Goal: Task Accomplishment & Management: Use online tool/utility

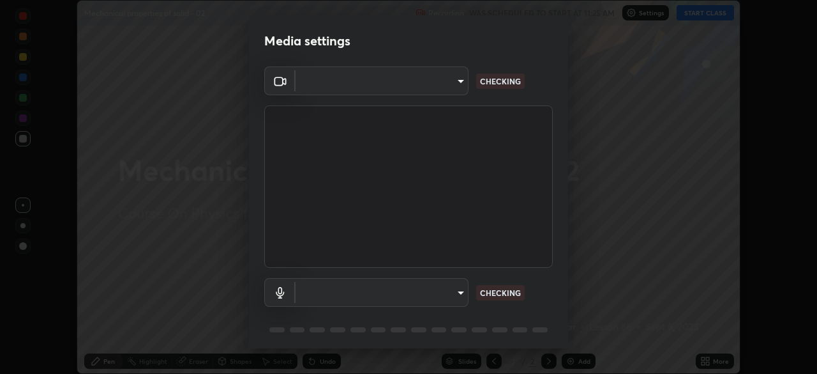
scroll to position [45, 0]
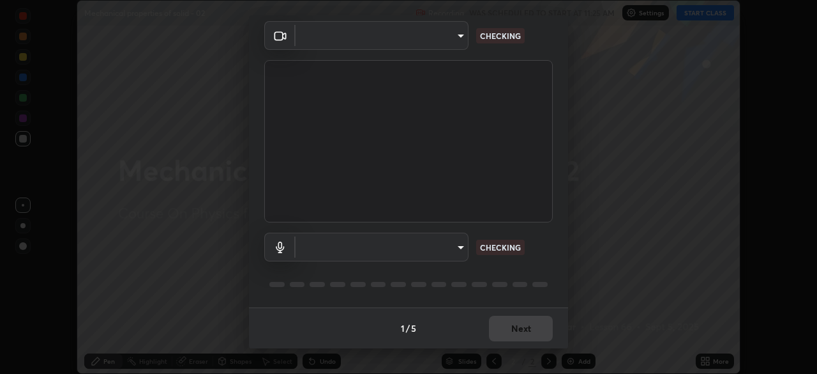
type input "1170694498857cb11788a0b7ae79d5cf1e08a6c331eb8d7031f90166f8fae325"
type input "communications"
click at [513, 325] on div "1 / 5 Next" at bounding box center [408, 327] width 319 height 41
click at [510, 327] on div "1 / 5 Next" at bounding box center [408, 327] width 319 height 41
click at [510, 328] on div "1 / 5 Next" at bounding box center [408, 327] width 319 height 41
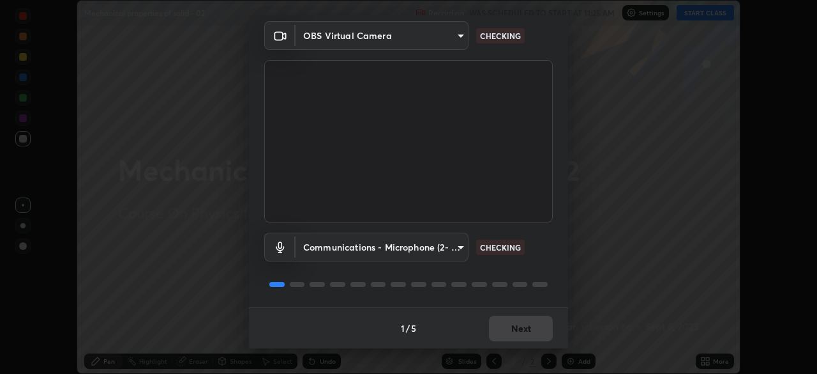
click at [510, 330] on div "1 / 5 Next" at bounding box center [408, 327] width 319 height 41
click at [506, 331] on div "1 / 5 Next" at bounding box center [408, 327] width 319 height 41
click at [507, 328] on div "1 / 5 Next" at bounding box center [408, 327] width 319 height 41
click at [508, 328] on div "1 / 5 Next" at bounding box center [408, 327] width 319 height 41
click at [509, 327] on button "Next" at bounding box center [521, 328] width 64 height 26
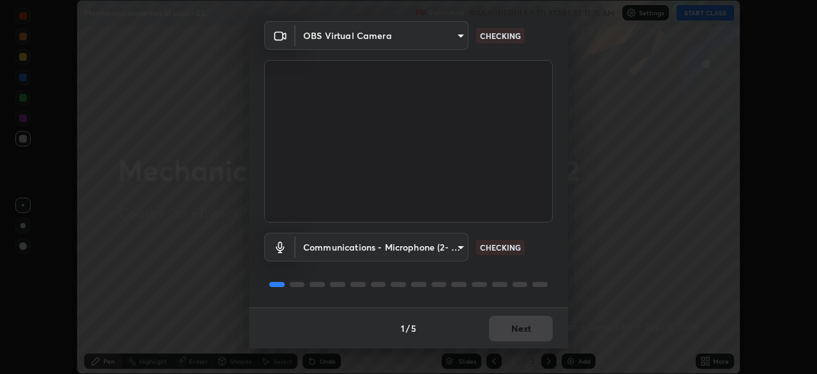
scroll to position [0, 0]
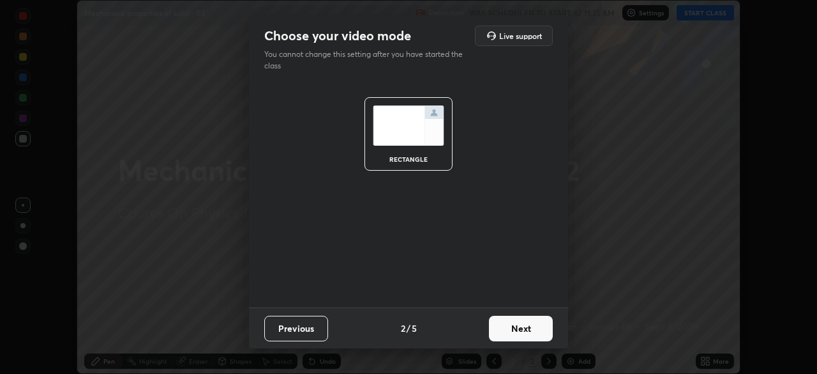
click at [513, 325] on button "Next" at bounding box center [521, 328] width 64 height 26
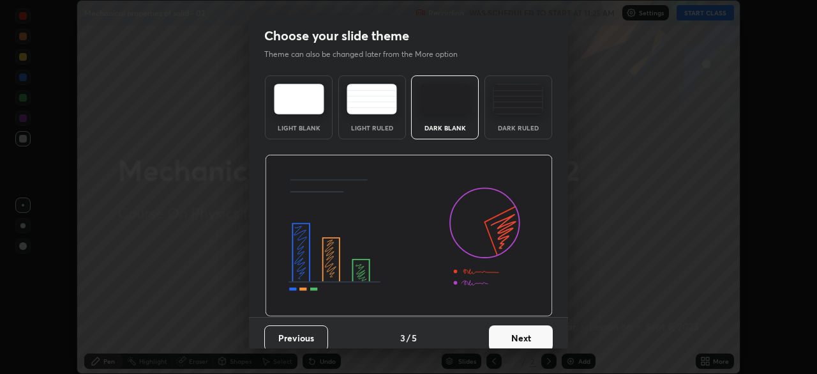
click at [522, 326] on button "Next" at bounding box center [521, 338] width 64 height 26
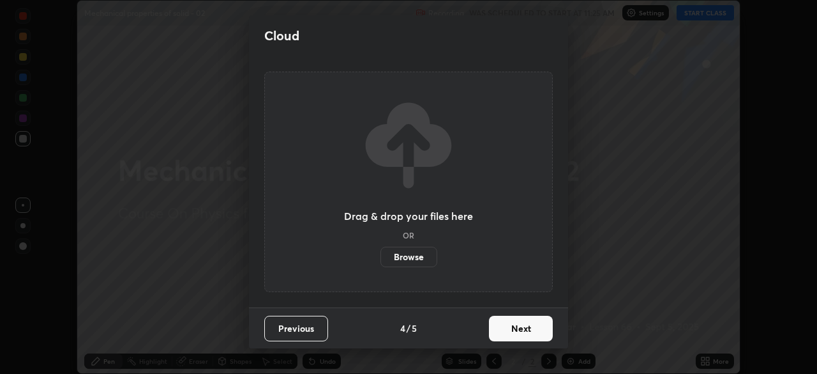
click at [525, 330] on button "Next" at bounding box center [521, 328] width 64 height 26
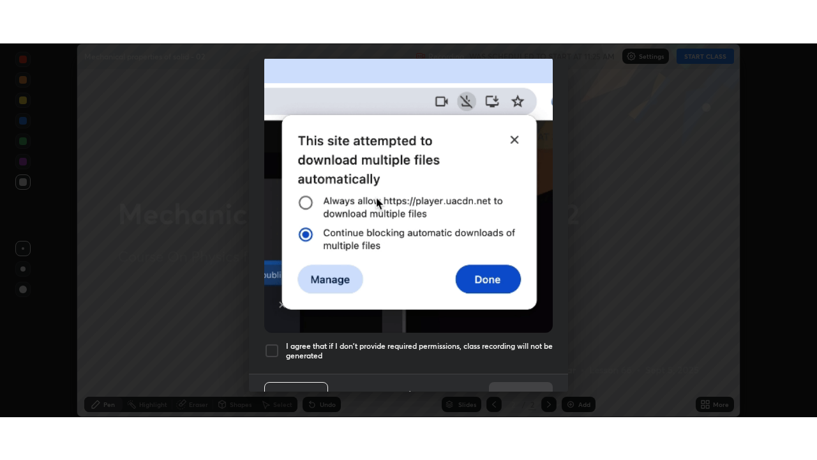
scroll to position [306, 0]
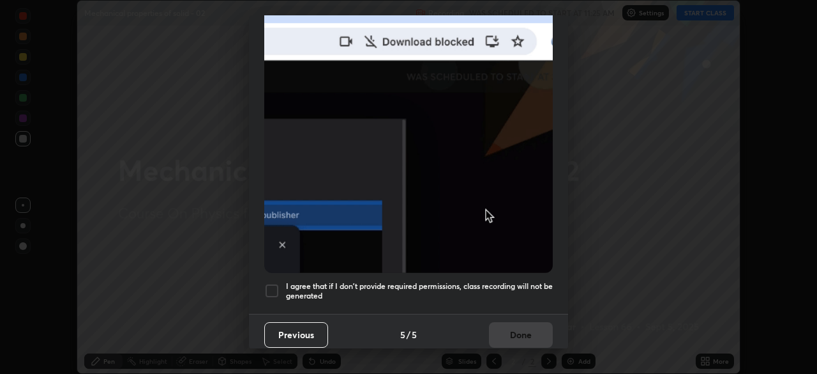
click at [501, 281] on h5 "I agree that if I don't provide required permissions, class recording will not …" at bounding box center [419, 291] width 267 height 20
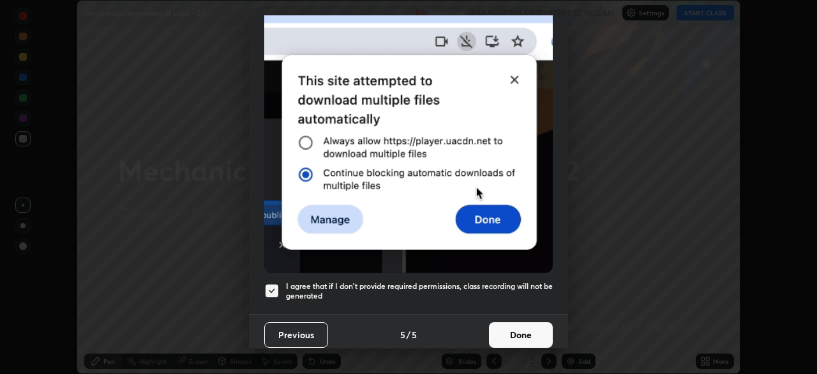
click at [520, 326] on button "Done" at bounding box center [521, 335] width 64 height 26
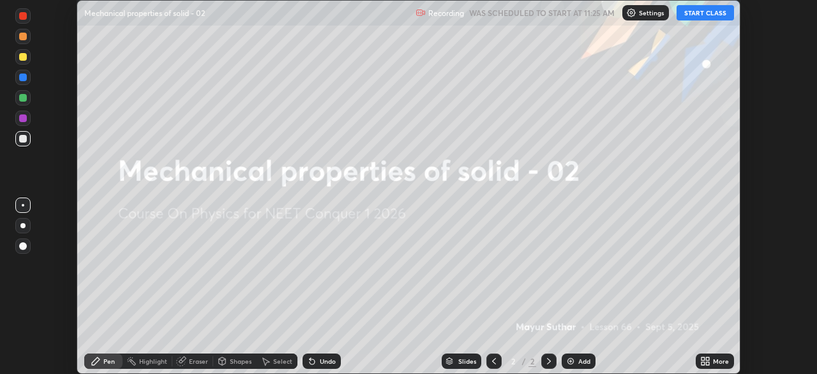
click at [714, 364] on div "More" at bounding box center [721, 361] width 16 height 6
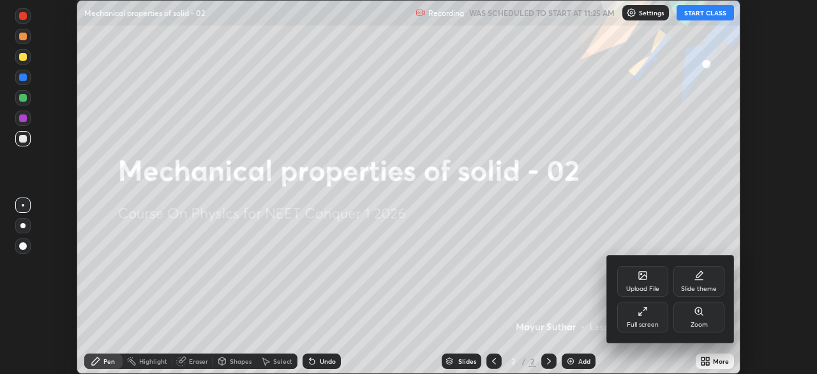
click at [655, 314] on div "Full screen" at bounding box center [643, 316] width 51 height 31
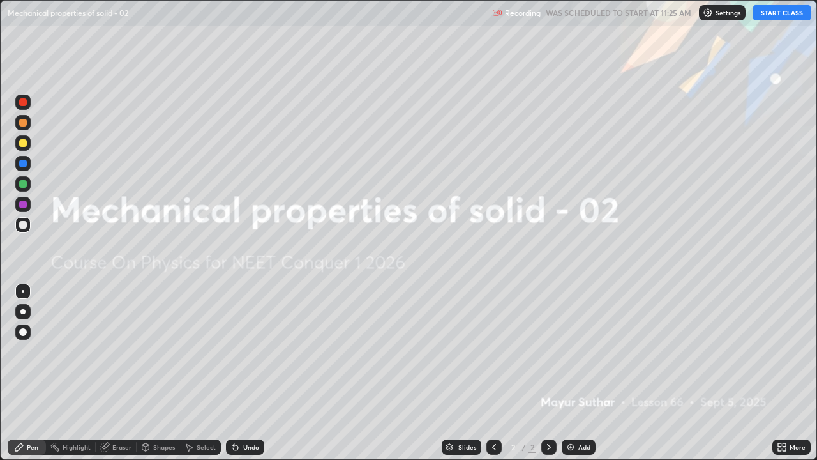
scroll to position [460, 817]
click at [763, 16] on button "START CLASS" at bounding box center [782, 12] width 57 height 15
click at [19, 337] on div at bounding box center [22, 331] width 15 height 15
